Goal: Task Accomplishment & Management: Complete application form

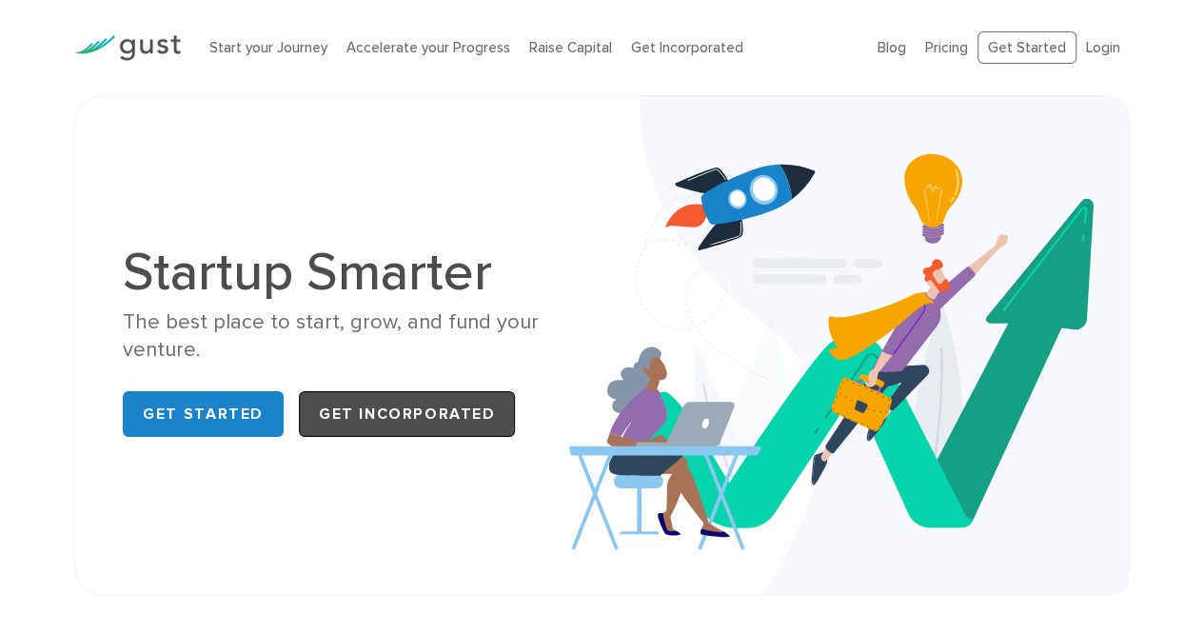
click at [398, 422] on link "Get Incorporated" at bounding box center [407, 414] width 217 height 46
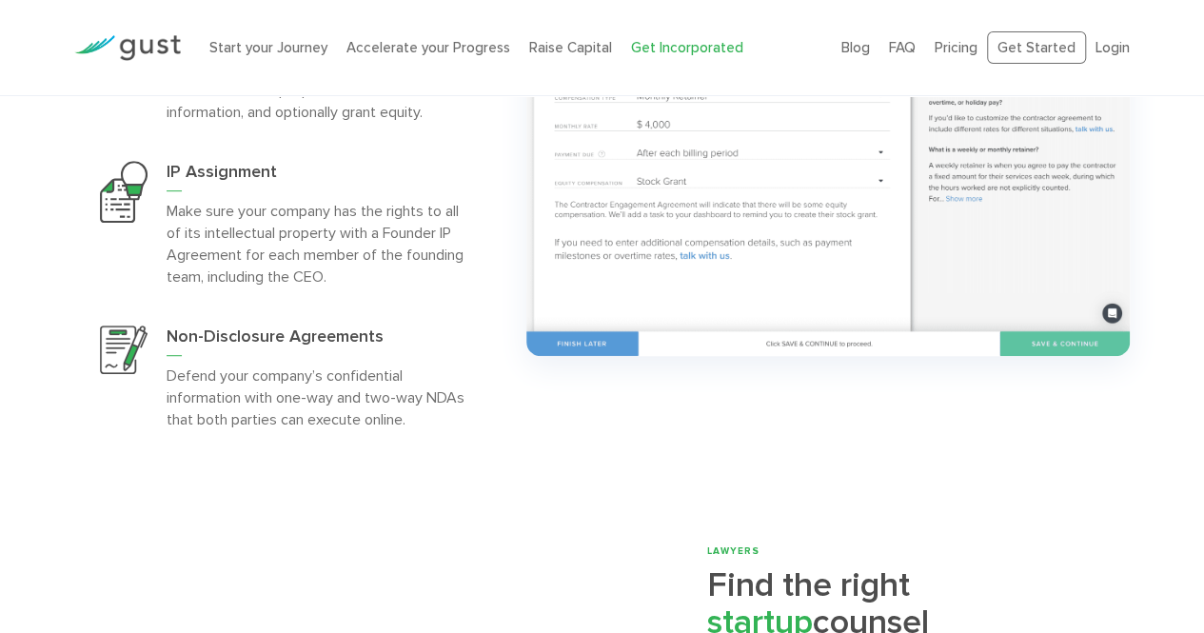
scroll to position [3617, 0]
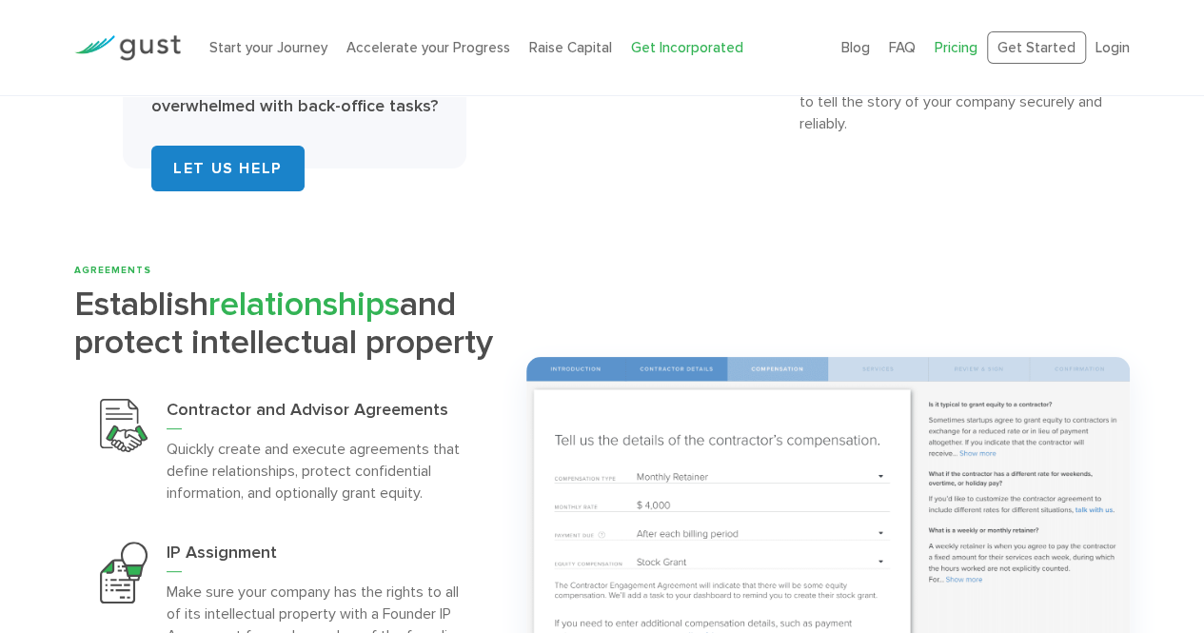
click at [960, 54] on link "Pricing" at bounding box center [956, 47] width 43 height 17
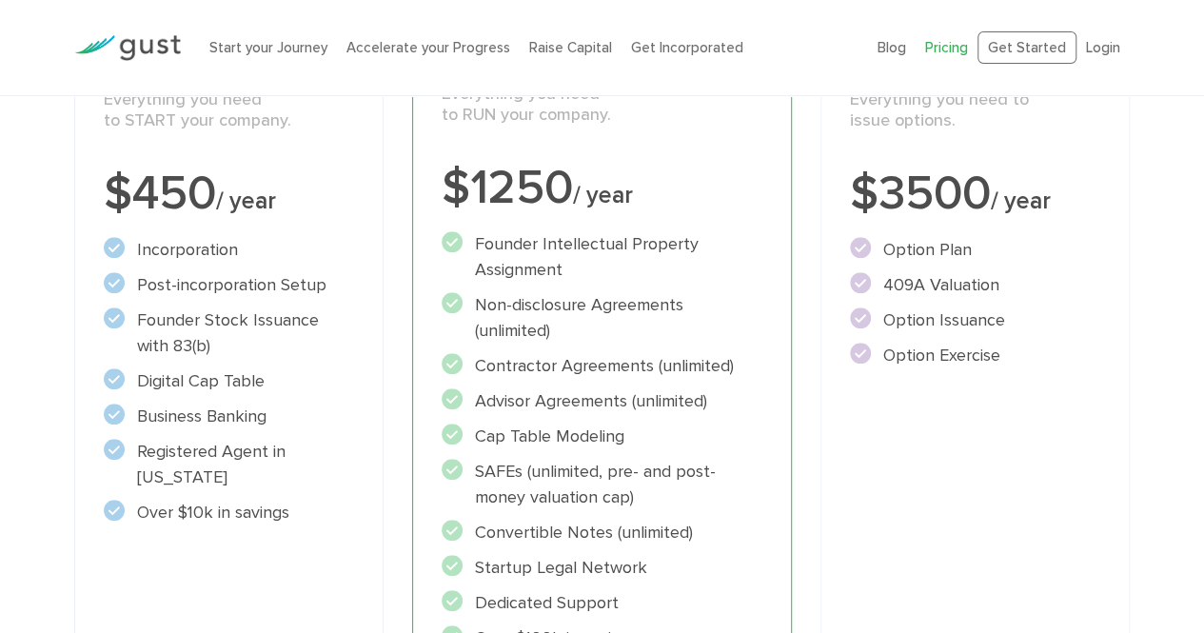
scroll to position [190, 0]
